Goal: Navigation & Orientation: Find specific page/section

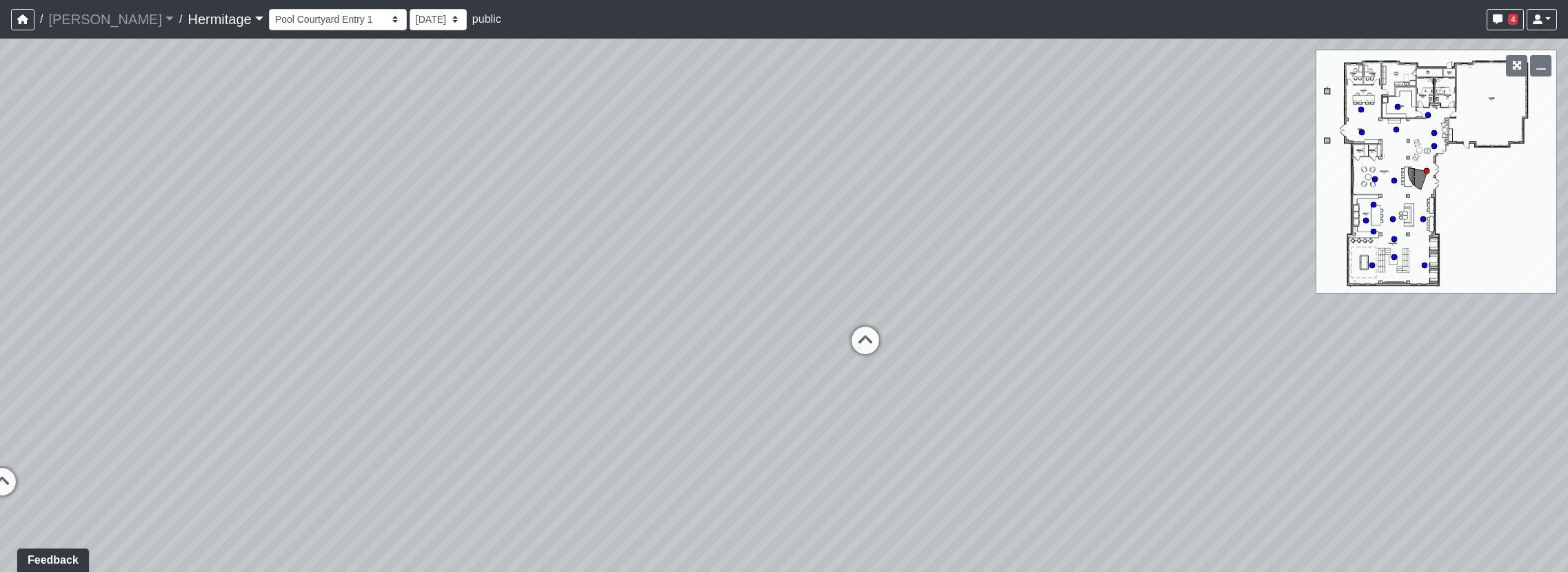
drag, startPoint x: 868, startPoint y: 342, endPoint x: 248, endPoint y: 331, distance: 620.1
click at [248, 331] on div "Loading... Community Table Loading... Pool Courtyard Entry 2 Loading... Leasing…" at bounding box center [784, 305] width 1568 height 533
click at [853, 329] on icon at bounding box center [865, 347] width 41 height 41
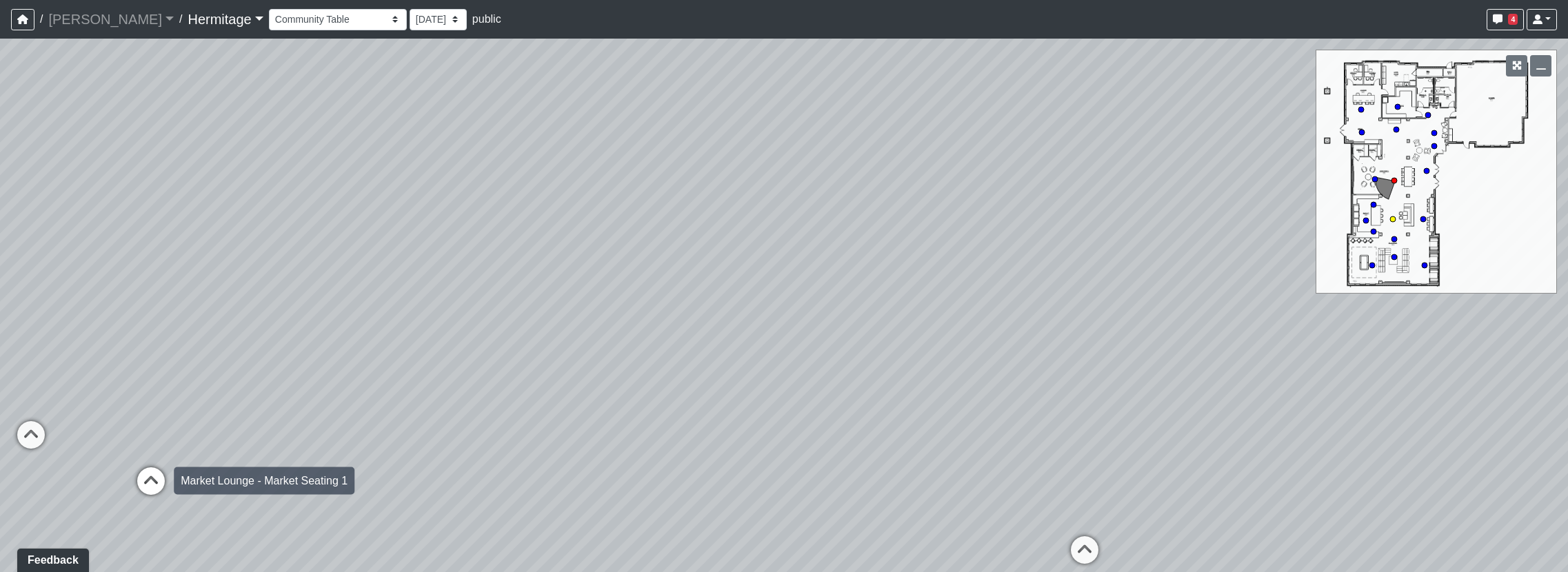
click at [132, 474] on icon at bounding box center [151, 488] width 41 height 41
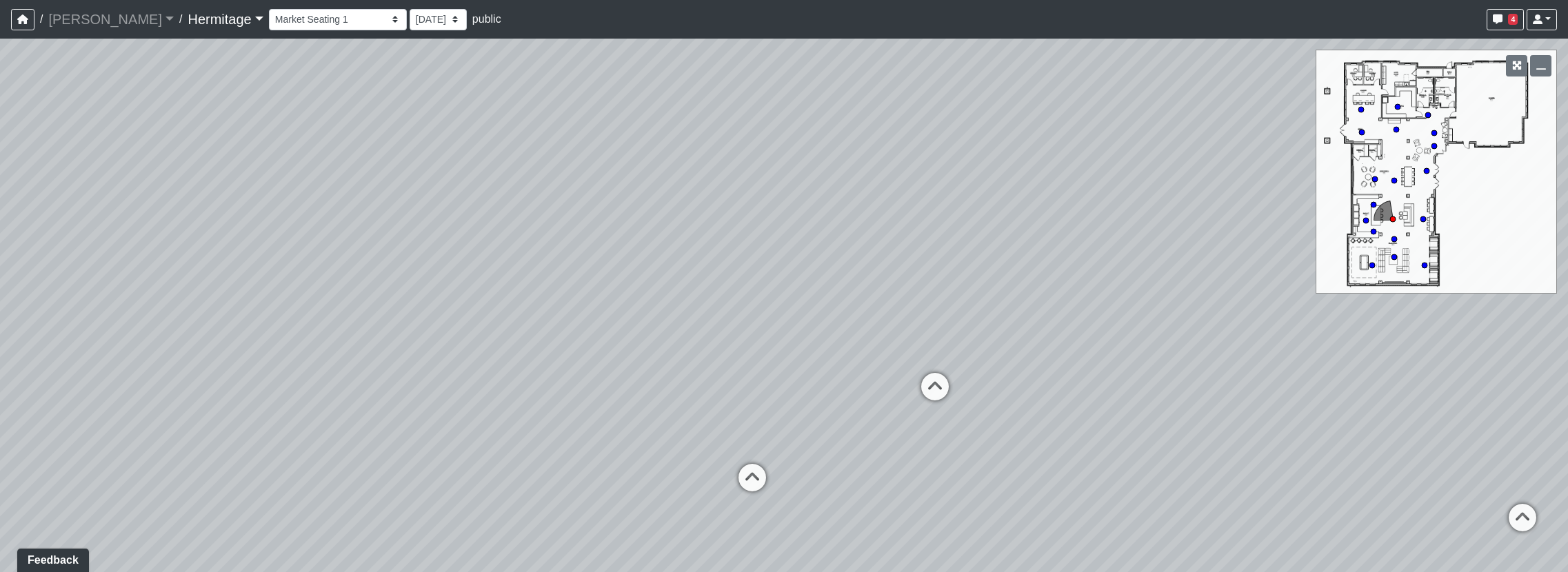
drag, startPoint x: 727, startPoint y: 432, endPoint x: 73, endPoint y: 426, distance: 654.0
click at [73, 426] on div "Loading... Community Table Loading... Pool Courtyard Entry 2 Loading... Leasing…" at bounding box center [784, 305] width 1568 height 533
drag, startPoint x: 843, startPoint y: 381, endPoint x: 601, endPoint y: 434, distance: 247.7
click at [601, 434] on div "Loading... Community Table Loading... Pool Courtyard Entry 2 Loading... Leasing…" at bounding box center [784, 305] width 1568 height 533
drag, startPoint x: 1179, startPoint y: 402, endPoint x: 1041, endPoint y: 422, distance: 139.4
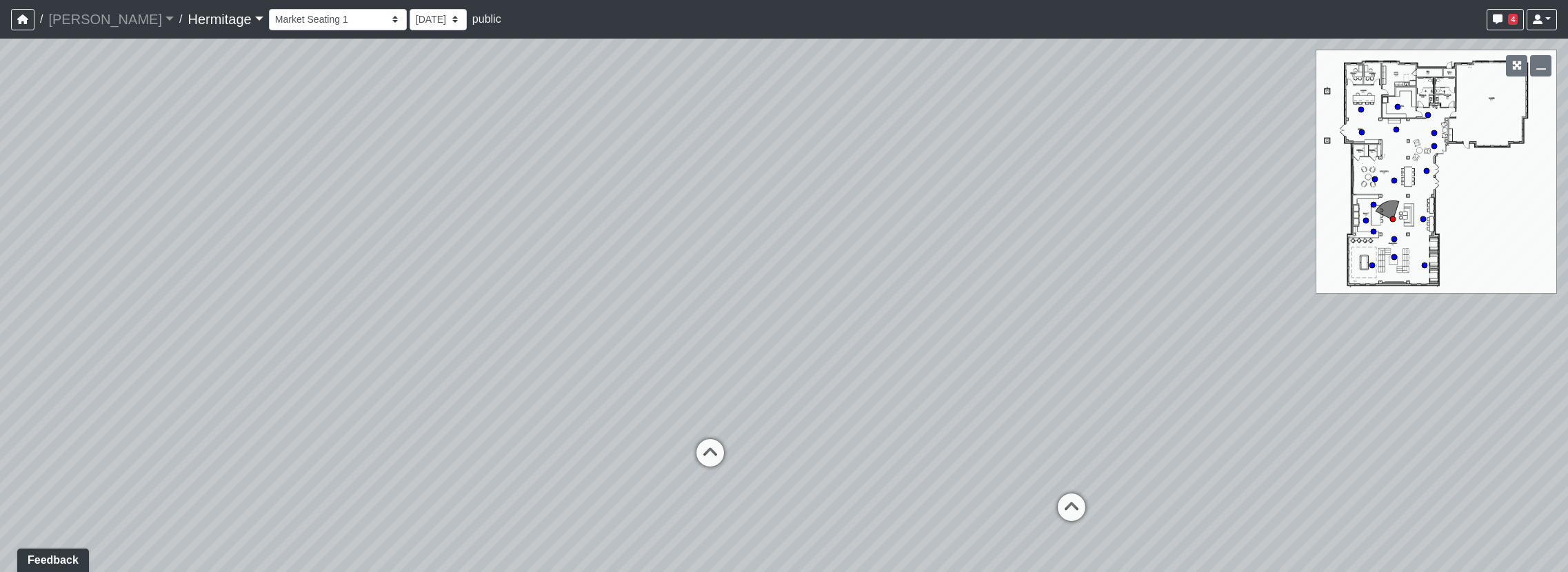
click at [1041, 422] on div "Loading... Community Table Loading... Pool Courtyard Entry 2 Loading... Leasing…" at bounding box center [784, 305] width 1568 height 533
click at [1051, 504] on icon at bounding box center [1051, 511] width 41 height 41
click at [996, 460] on icon at bounding box center [990, 465] width 41 height 41
drag, startPoint x: 843, startPoint y: 435, endPoint x: 1622, endPoint y: 281, distance: 794.1
click at [1567, 281] on html "/ [PERSON_NAME] Loading... / [GEOGRAPHIC_DATA] Loading... [GEOGRAPHIC_DATA] Loa…" at bounding box center [784, 286] width 1568 height 572
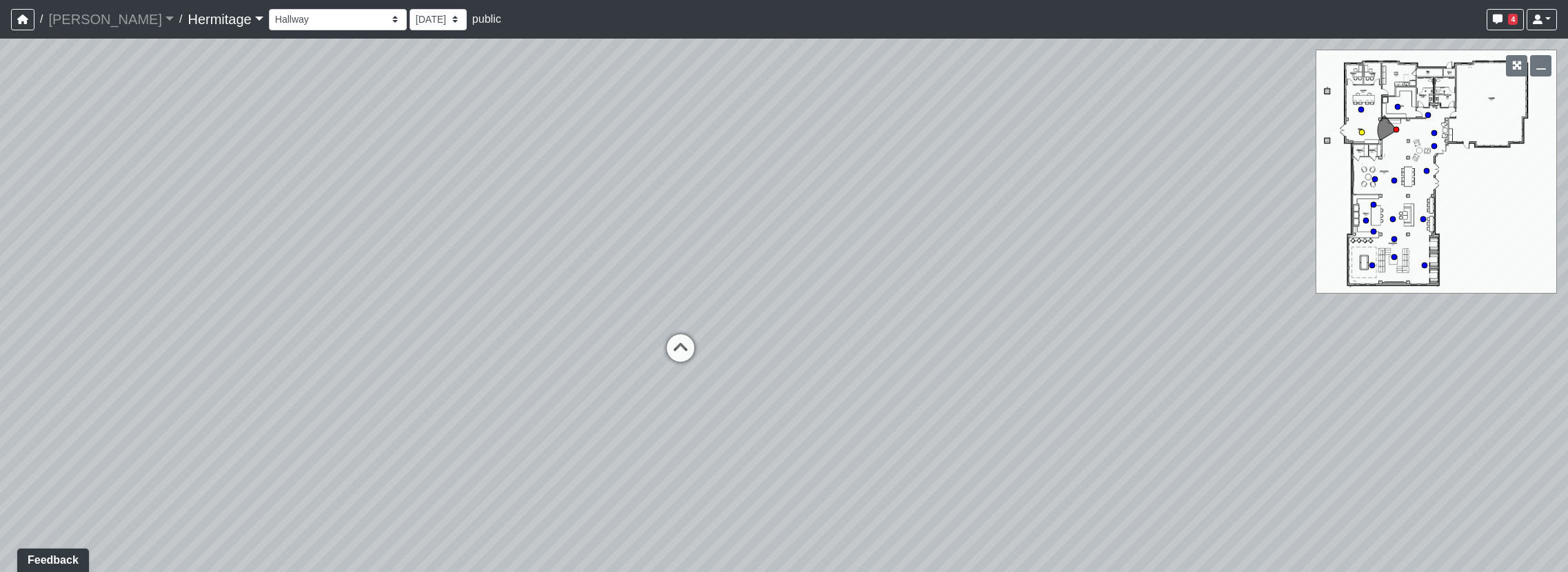
drag, startPoint x: 682, startPoint y: 345, endPoint x: 650, endPoint y: 348, distance: 32.1
click at [673, 345] on icon at bounding box center [681, 355] width 41 height 41
drag, startPoint x: 901, startPoint y: 370, endPoint x: 46, endPoint y: 341, distance: 855.5
click at [46, 341] on div "Loading... Community Table Loading... Pool Courtyard Entry 2 Loading... Leasing…" at bounding box center [784, 305] width 1568 height 533
drag, startPoint x: 752, startPoint y: 284, endPoint x: 656, endPoint y: 476, distance: 214.7
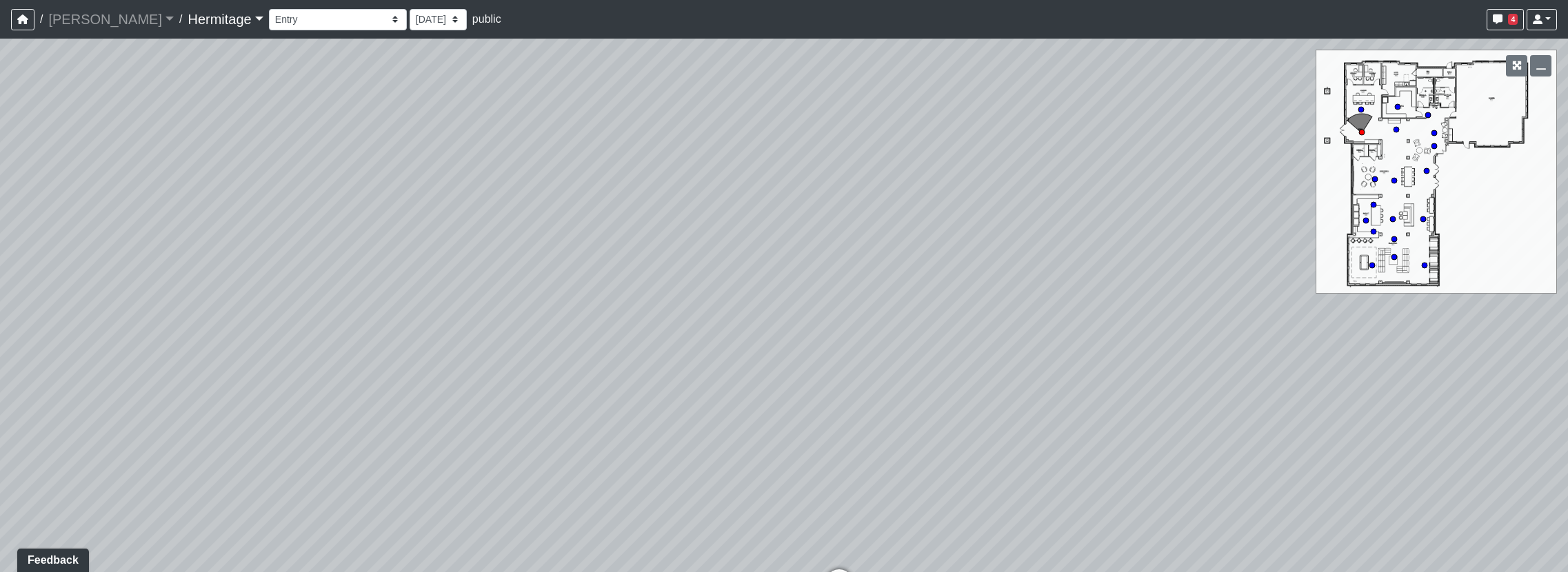
click at [656, 476] on div "Loading... Community Table Loading... Pool Courtyard Entry 2 Loading... Leasing…" at bounding box center [784, 305] width 1568 height 533
drag, startPoint x: 1312, startPoint y: 385, endPoint x: 272, endPoint y: 348, distance: 1040.7
click at [272, 348] on div "Loading... Community Table Loading... Pool Courtyard Entry 2 Loading... Leasing…" at bounding box center [784, 305] width 1568 height 533
click at [909, 472] on icon at bounding box center [909, 473] width 41 height 41
drag, startPoint x: 1117, startPoint y: 404, endPoint x: 56, endPoint y: 416, distance: 1061.1
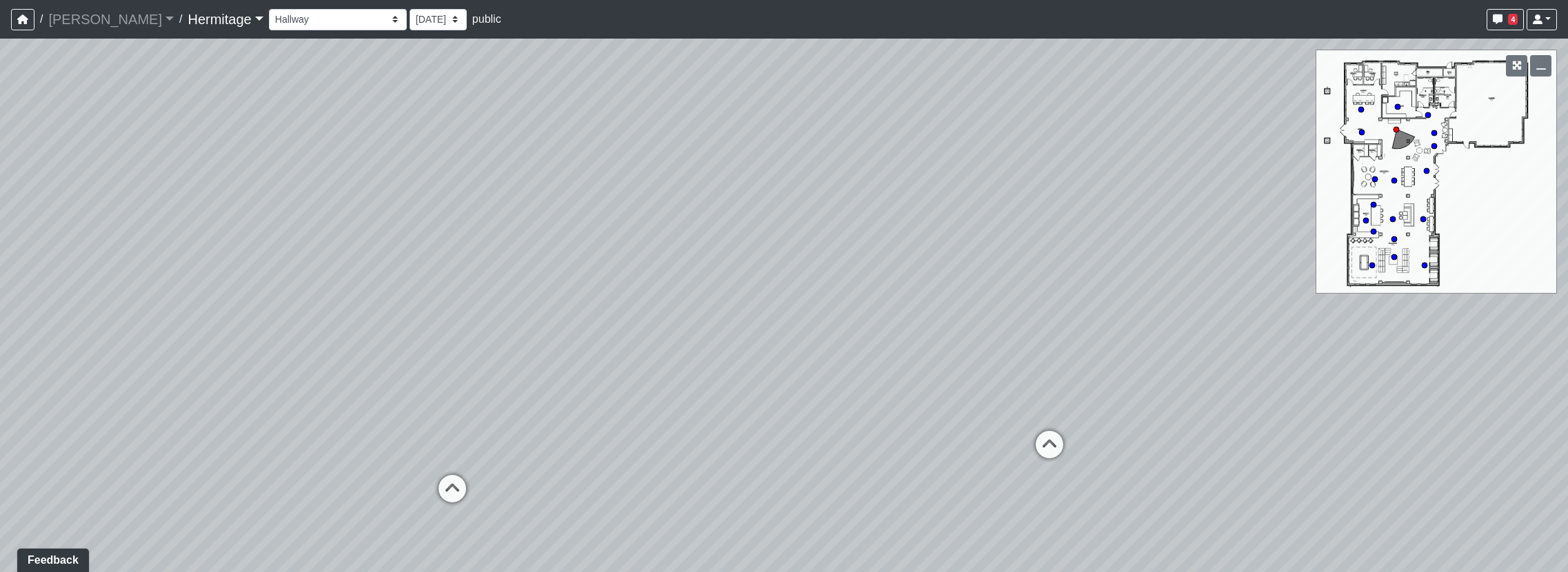
click at [56, 416] on div "Loading... Community Table Loading... Pool Courtyard Entry 2 Loading... Leasing…" at bounding box center [784, 305] width 1568 height 533
click at [1042, 449] on icon at bounding box center [1047, 457] width 41 height 41
drag, startPoint x: 1078, startPoint y: 388, endPoint x: 734, endPoint y: 430, distance: 346.6
click at [734, 430] on div "Loading... Community Table Loading... Pool Courtyard Entry 2 Loading... Leasing…" at bounding box center [784, 305] width 1568 height 533
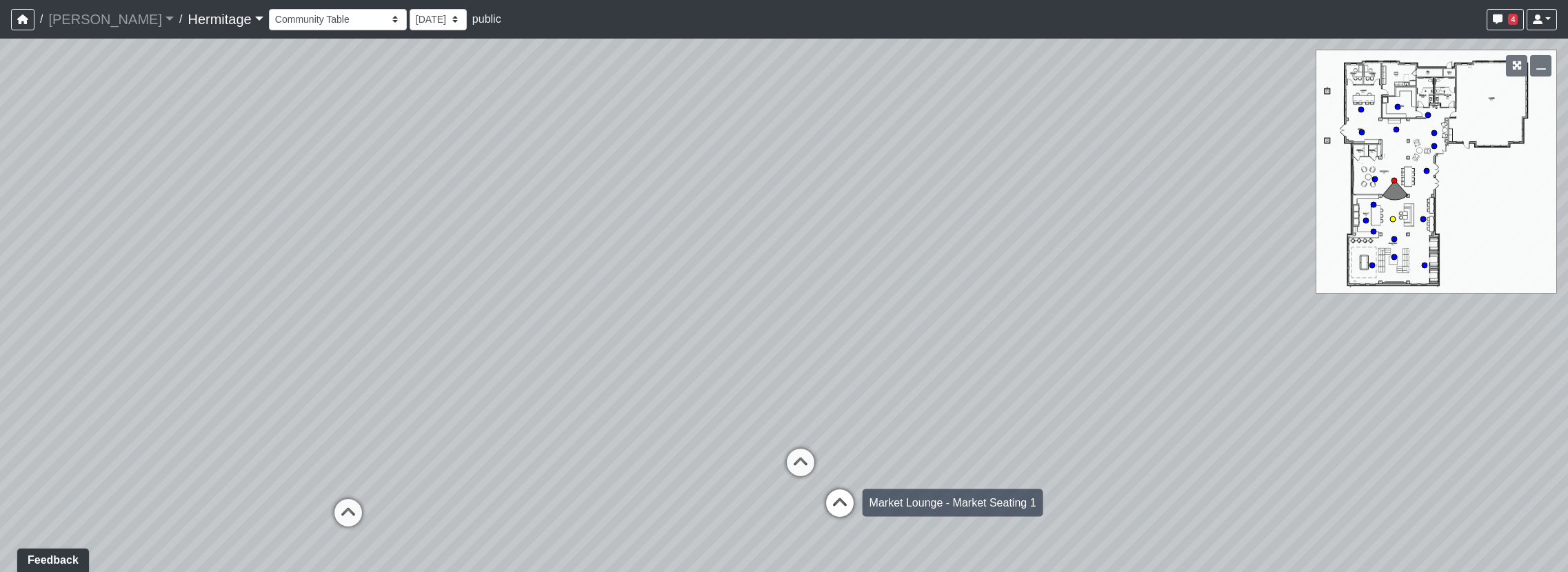
click at [838, 503] on icon at bounding box center [840, 510] width 41 height 41
select select "tmzZpXiDX1H7kcNbT6Q3ZE"
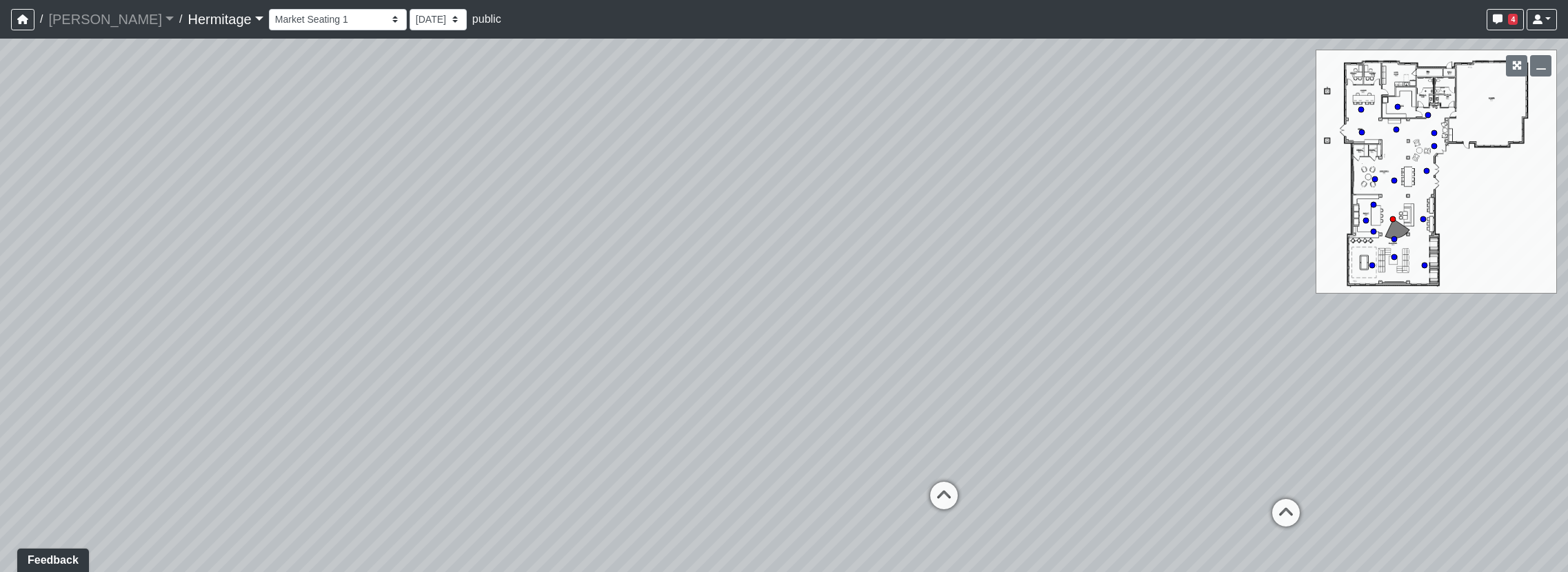
drag, startPoint x: 846, startPoint y: 436, endPoint x: 1052, endPoint y: 425, distance: 206.3
click at [1052, 425] on div "Loading... Community Table Loading... Pool Courtyard Entry 2 Loading... Leasing…" at bounding box center [784, 305] width 1568 height 533
drag, startPoint x: 659, startPoint y: 374, endPoint x: 1171, endPoint y: 303, distance: 516.9
click at [1171, 303] on div "Loading... Community Table Loading... Pool Courtyard Entry 2 Loading... Leasing…" at bounding box center [784, 305] width 1568 height 533
